Goal: Task Accomplishment & Management: Manage account settings

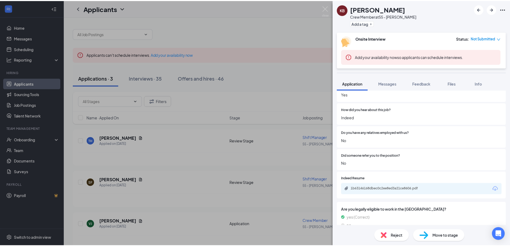
scroll to position [402, 0]
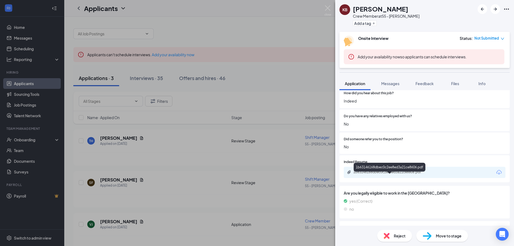
click at [406, 174] on div "1b63146168dbec0c2ee8ed3a21ce8606.pdf" at bounding box center [391, 172] width 75 height 4
click at [67, 20] on div "KB [PERSON_NAME] Crew Member at 55 - [PERSON_NAME] Add a tag Onsite Interview S…" at bounding box center [257, 123] width 514 height 246
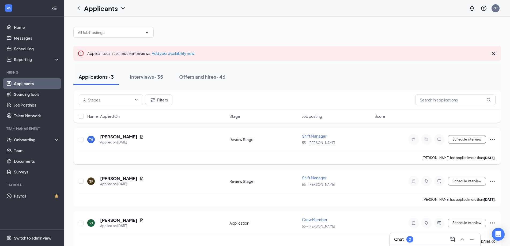
scroll to position [10, 0]
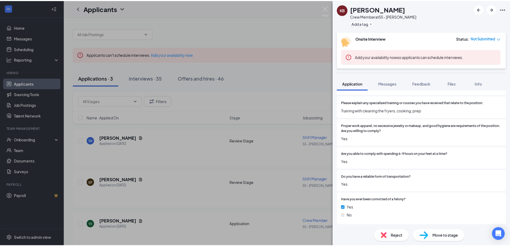
scroll to position [80, 0]
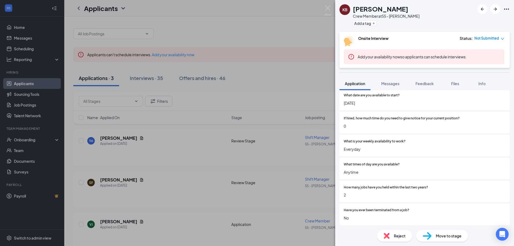
click at [290, 22] on div "KB [PERSON_NAME] Crew Member at 55 - [PERSON_NAME] Add a tag Onsite Interview S…" at bounding box center [257, 123] width 514 height 246
